Goal: Entertainment & Leisure: Consume media (video, audio)

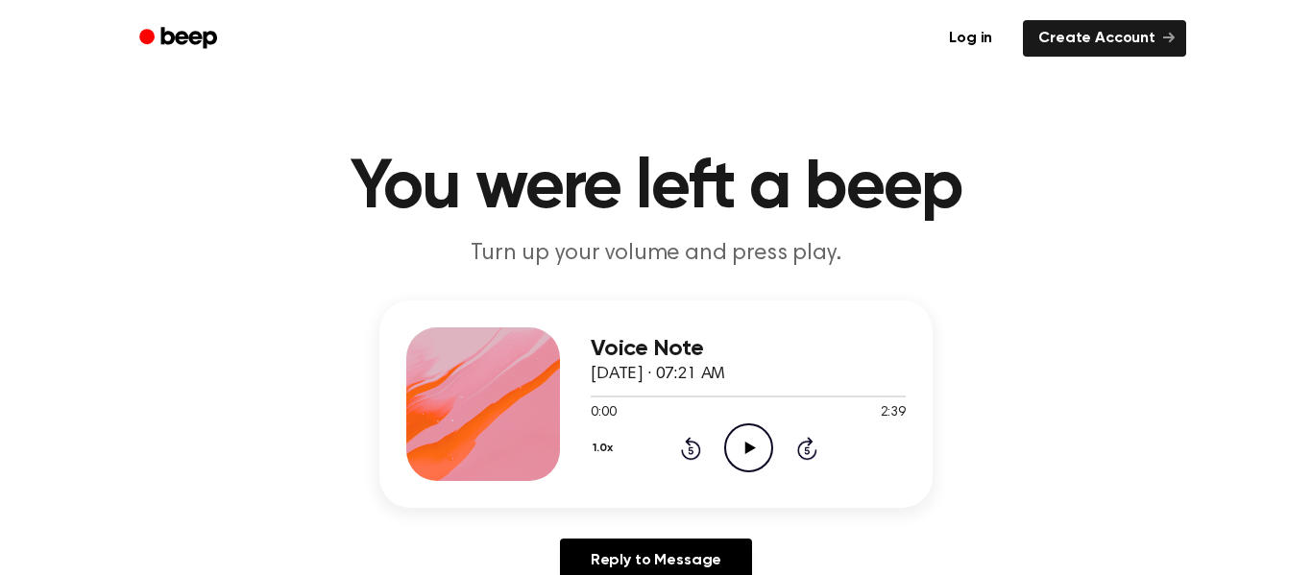
click at [736, 448] on icon "Play Audio" at bounding box center [748, 447] width 49 height 49
click at [611, 453] on button "1.0x" at bounding box center [604, 448] width 29 height 33
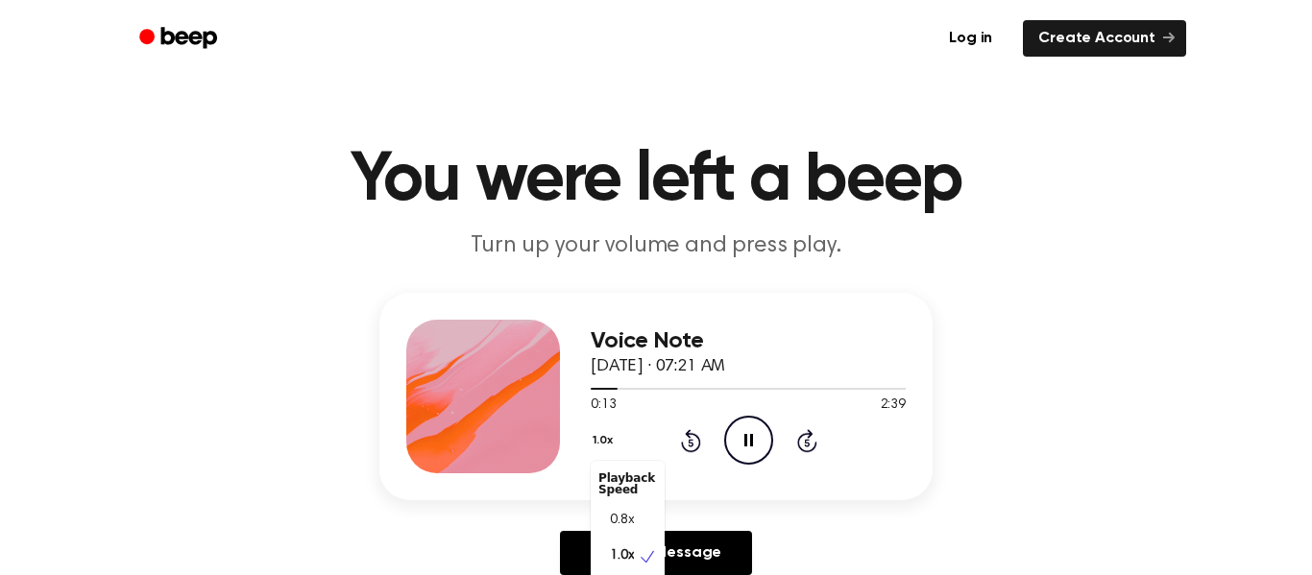
click at [807, 426] on div "1.0x Playback Speed 0.8x 1.0x 1.2x 1.5x 2.0x Rewind 5 seconds Pause Audio Skip …" at bounding box center [747, 440] width 315 height 49
click at [805, 436] on icon "Skip 5 seconds" at bounding box center [806, 440] width 21 height 25
click at [680, 440] on icon "Rewind 5 seconds" at bounding box center [690, 440] width 21 height 25
click at [803, 440] on icon "Skip 5 seconds" at bounding box center [806, 440] width 21 height 25
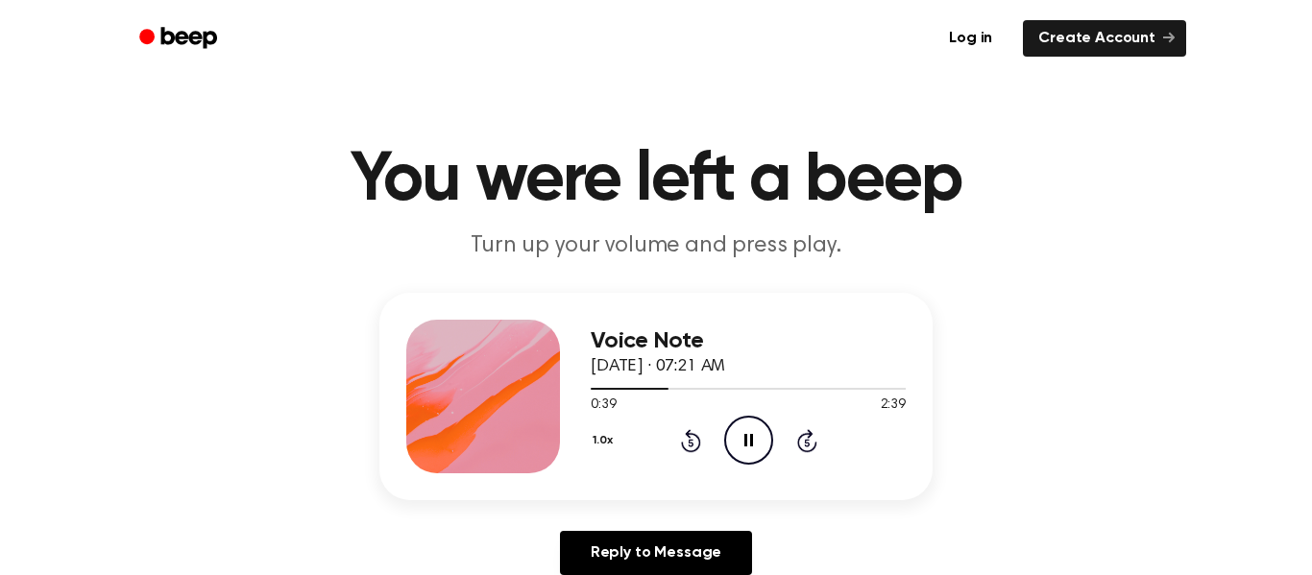
click at [803, 440] on icon "Skip 5 seconds" at bounding box center [806, 440] width 21 height 25
click at [693, 440] on icon "Rewind 5 seconds" at bounding box center [690, 440] width 21 height 25
click at [758, 441] on icon "Pause Audio" at bounding box center [748, 440] width 49 height 49
click at [758, 441] on icon "Play Audio" at bounding box center [748, 440] width 49 height 49
